Goal: Complete application form

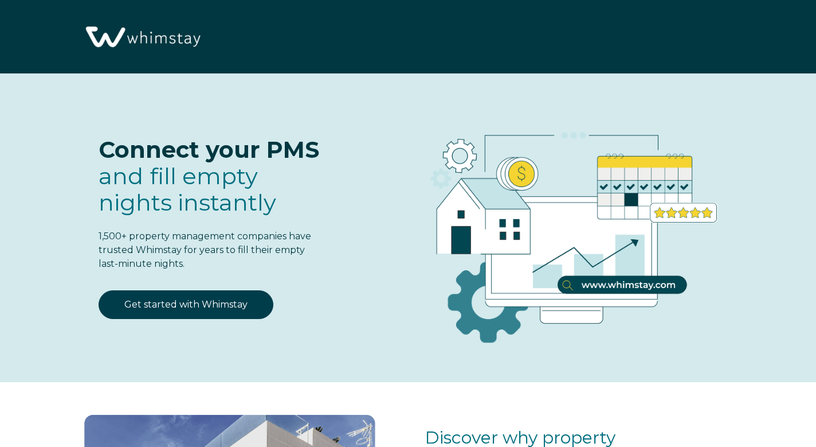
select select "US"
select select "Standard"
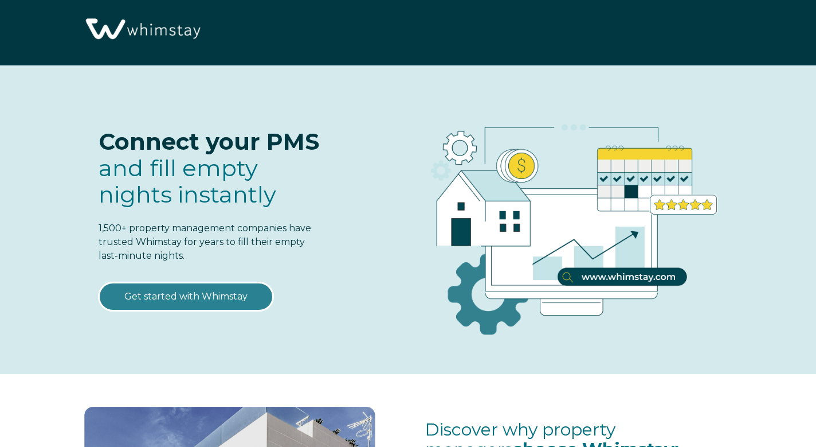
scroll to position [13, 0]
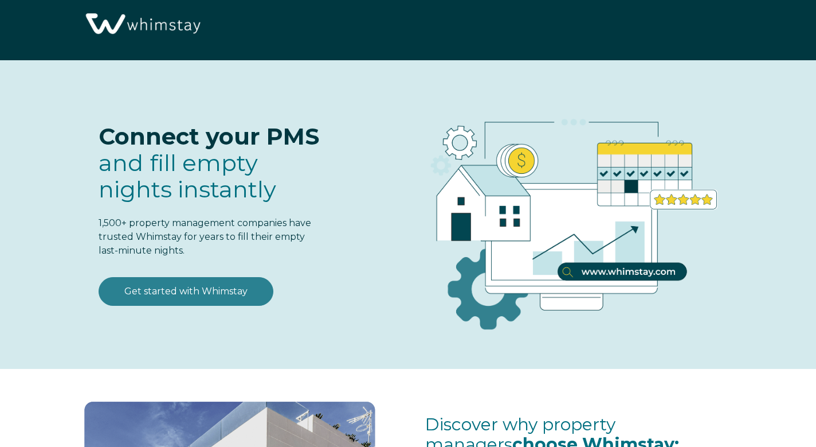
click at [244, 293] on link "Get started with Whimstay" at bounding box center [186, 291] width 175 height 29
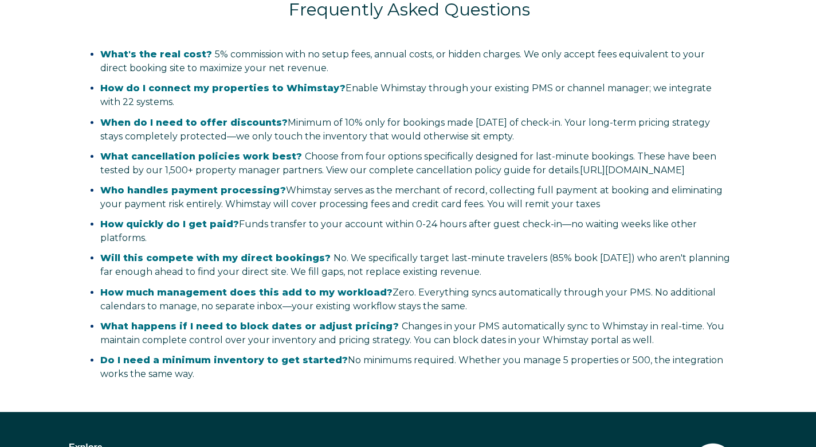
select select "US"
select select "Standard"
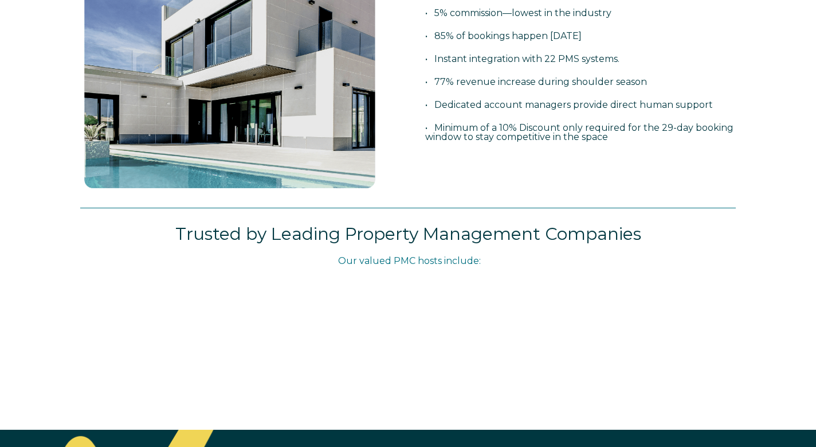
scroll to position [466, 0]
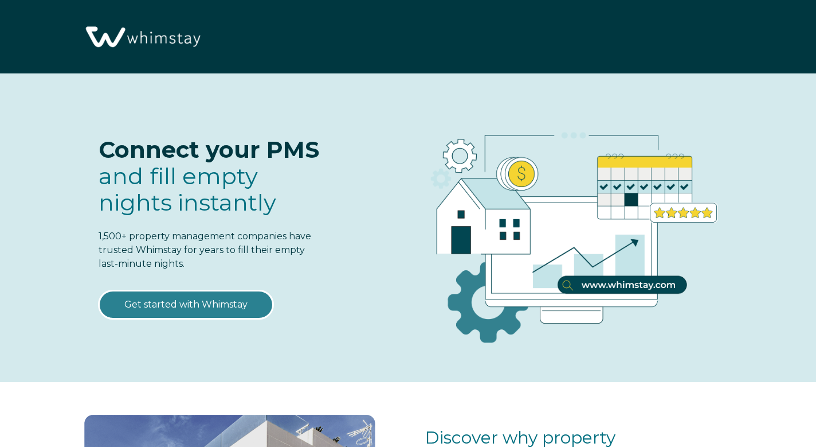
select select "US"
select select "Standard"
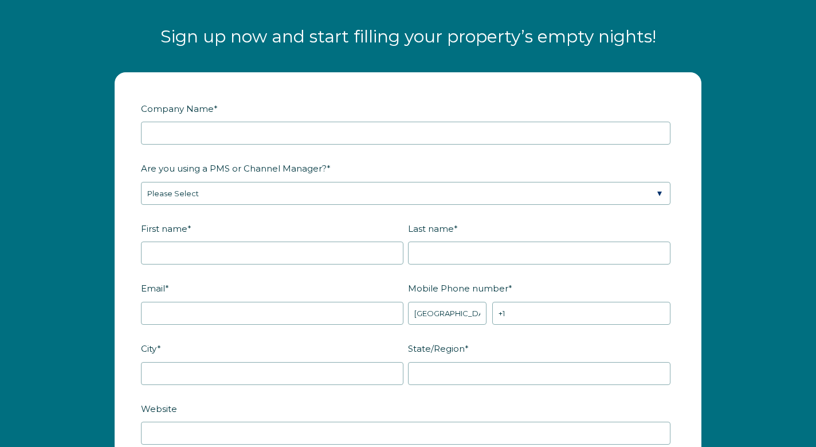
scroll to position [1361, 0]
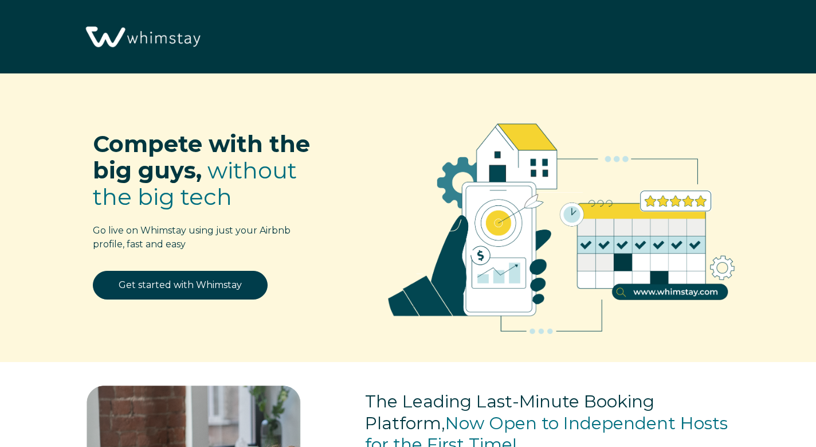
select select "US"
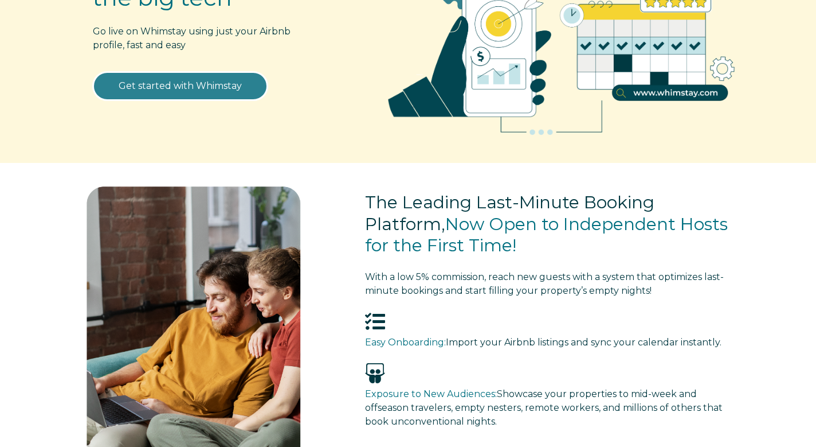
scroll to position [190, 0]
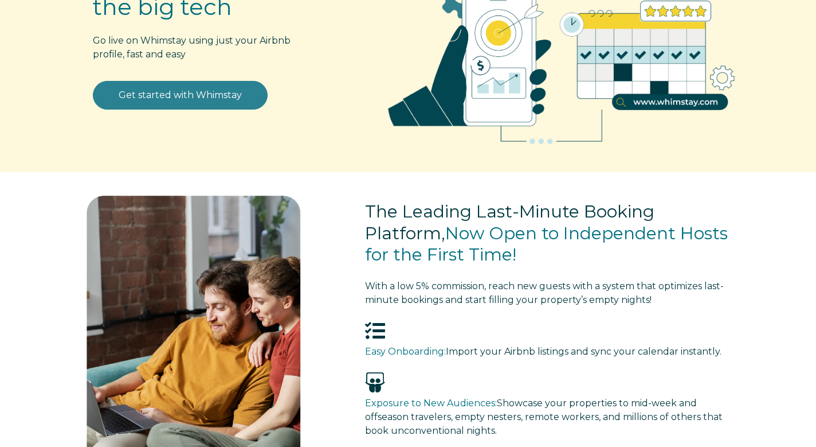
click at [152, 97] on link "Get started with Whimstay" at bounding box center [180, 95] width 175 height 29
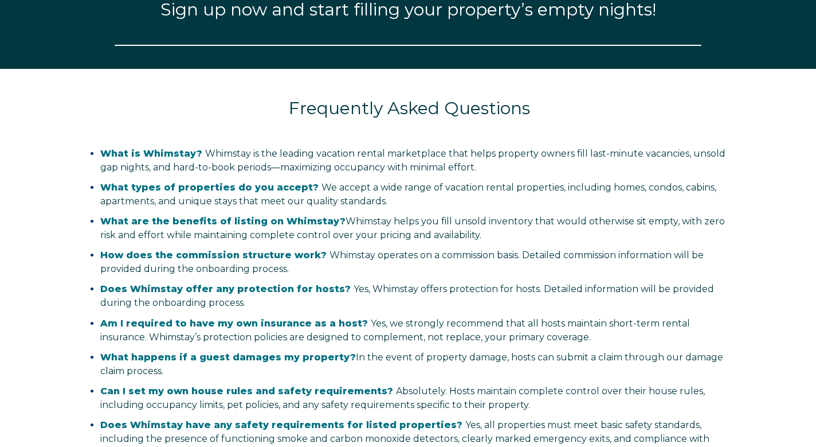
select select "US"
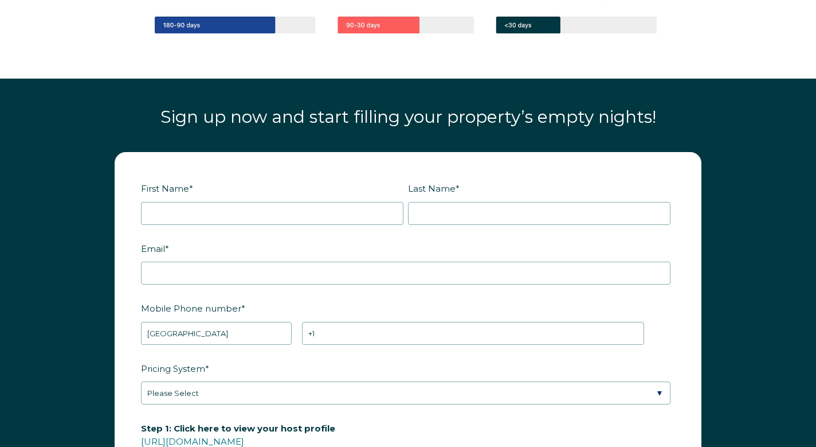
scroll to position [1274, 0]
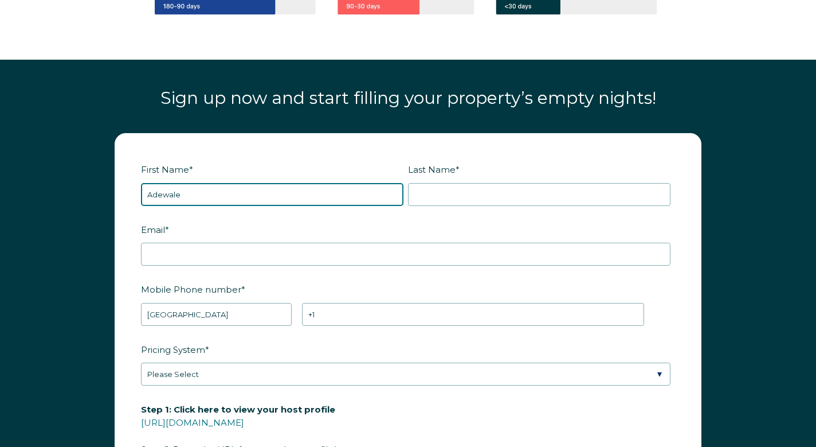
type input "Adewale"
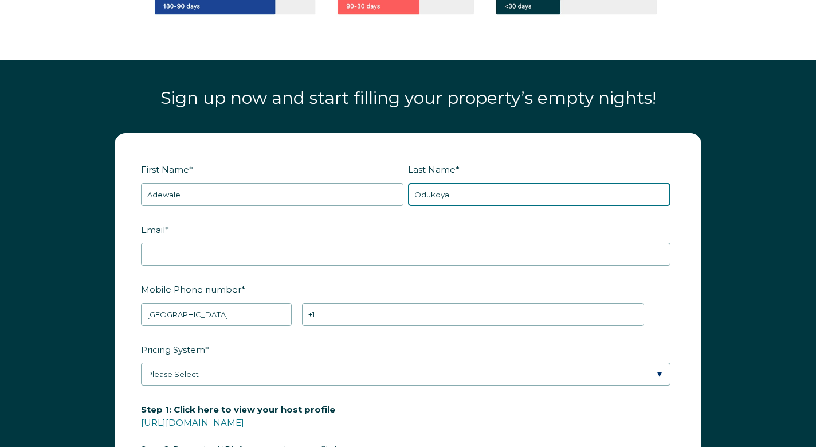
type input "Odukoya"
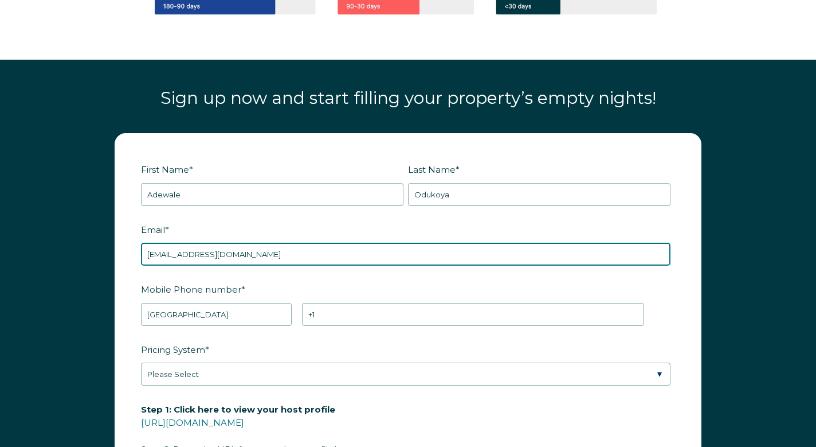
scroll to position [1273, 0]
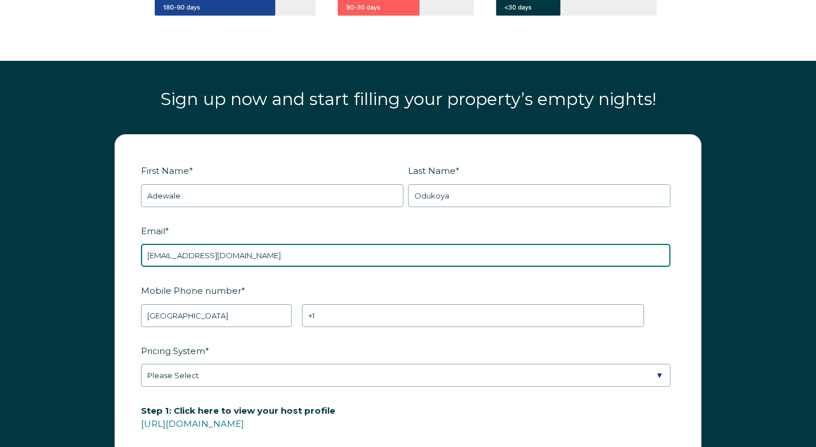
type input "[EMAIL_ADDRESS][DOMAIN_NAME]"
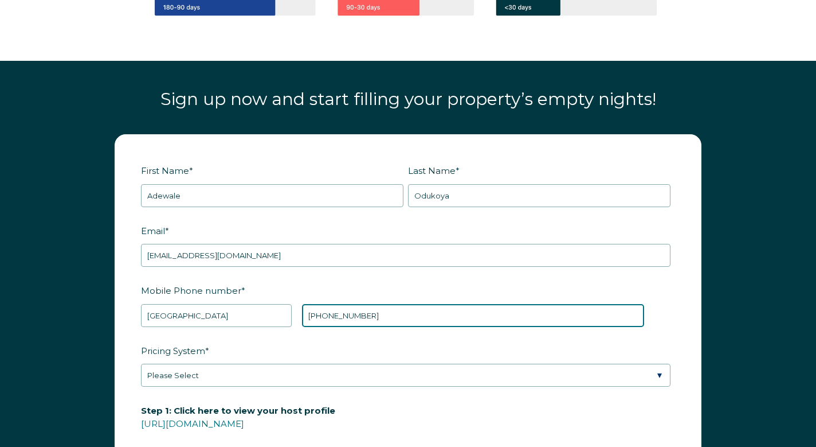
type input "[PHONE_NUMBER]"
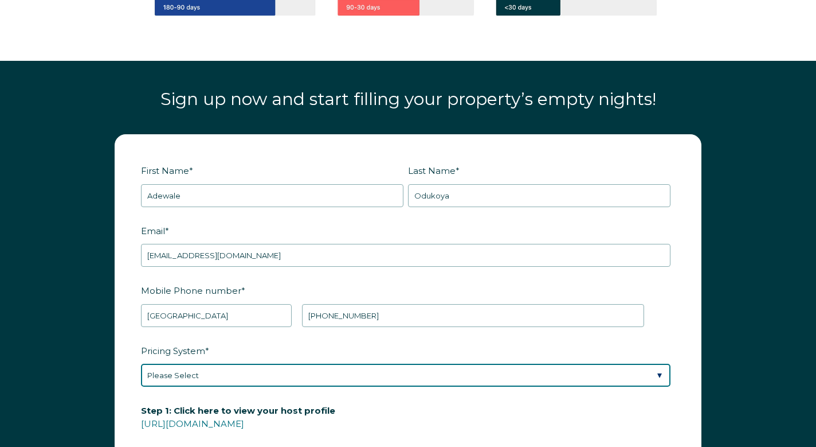
select select "Dynamic"
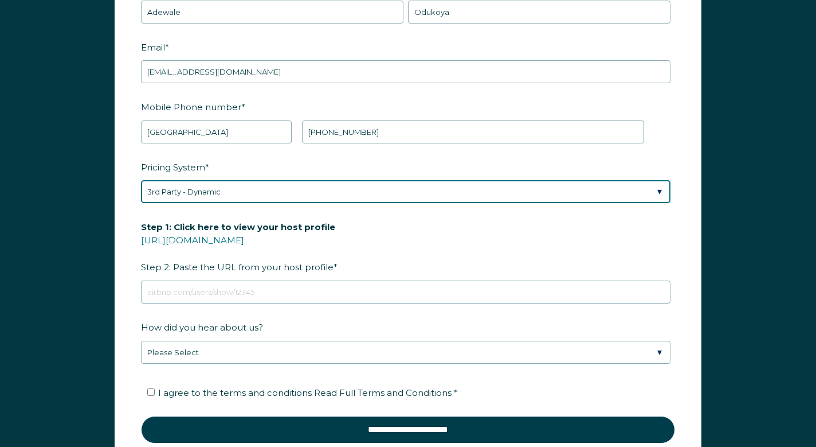
scroll to position [1457, 0]
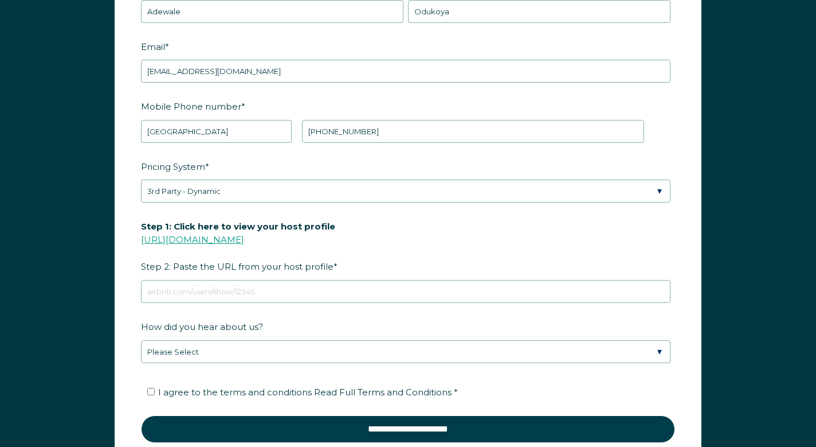
click at [244, 241] on link "[URL][DOMAIN_NAME]" at bounding box center [192, 239] width 103 height 11
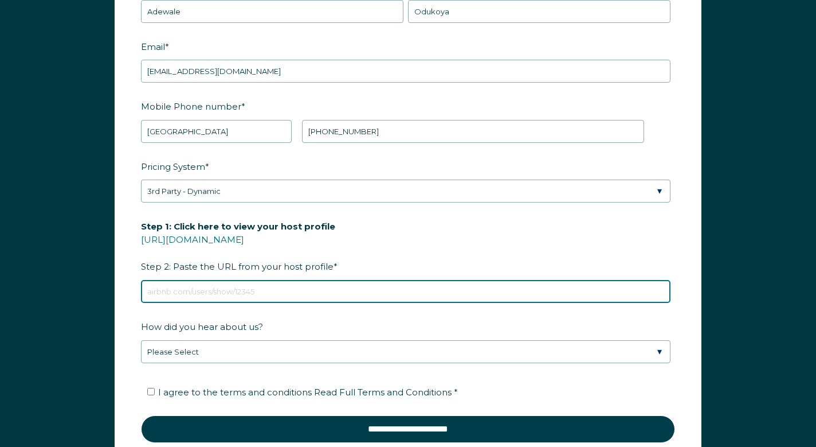
click at [327, 287] on input "Step 1: Click here to view your host profile [URL][DOMAIN_NAME] Step 2: Paste t…" at bounding box center [406, 291] width 530 height 23
paste input "[URL][DOMAIN_NAME]"
type input "[URL][DOMAIN_NAME]"
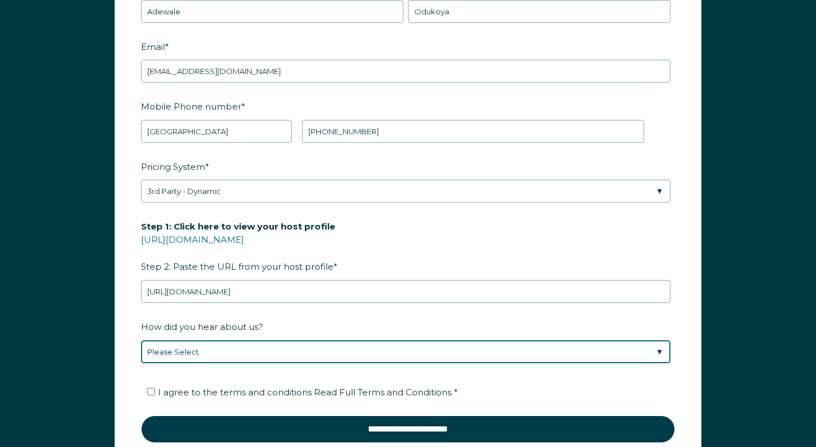
select select "Google Search"
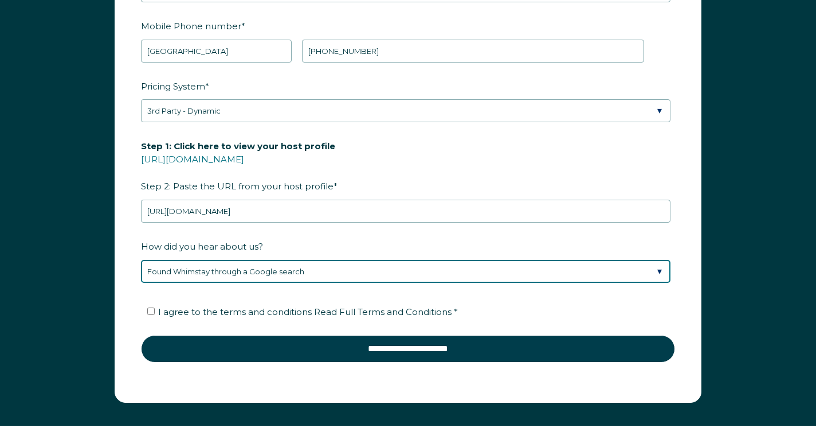
scroll to position [1553, 0]
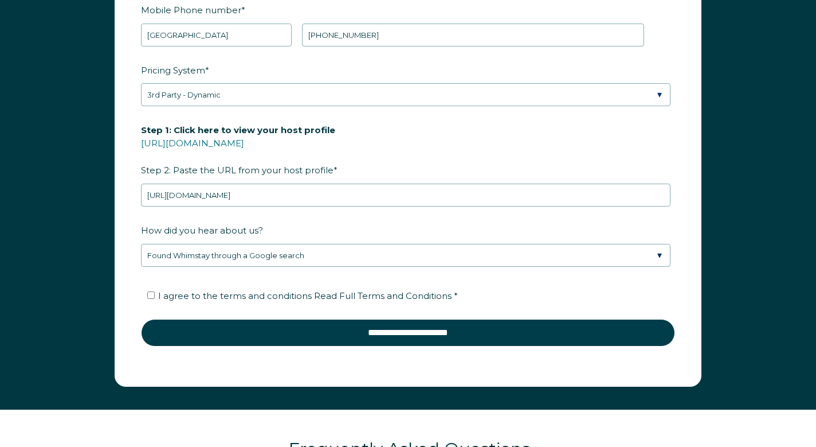
click at [148, 295] on input "I agree to the terms and conditions Read Full Terms and Conditions *" at bounding box center [150, 294] width 7 height 7
checkbox input "true"
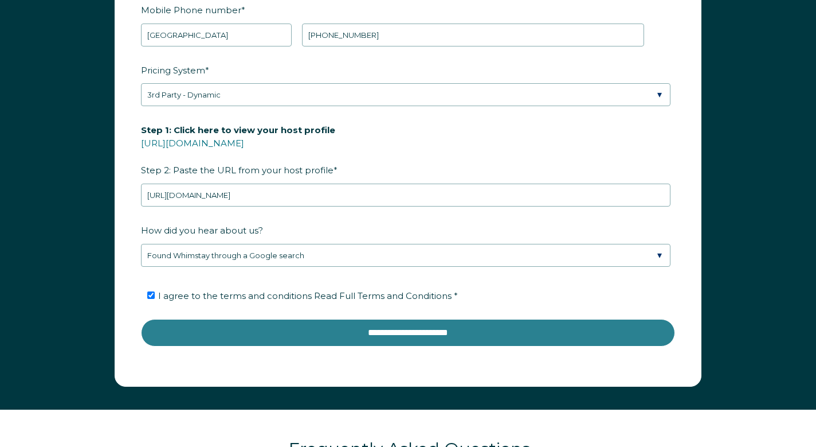
click at [362, 331] on input "**********" at bounding box center [408, 333] width 534 height 28
